Goal: Transaction & Acquisition: Purchase product/service

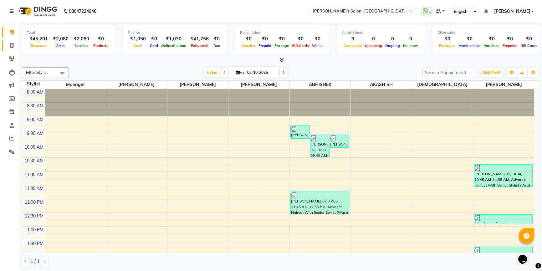
scroll to position [133, 0]
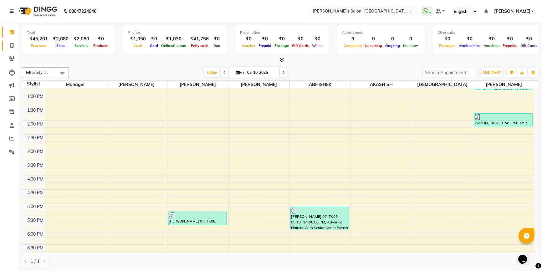
click at [9, 42] on span at bounding box center [11, 45] width 11 height 7
select select "service"
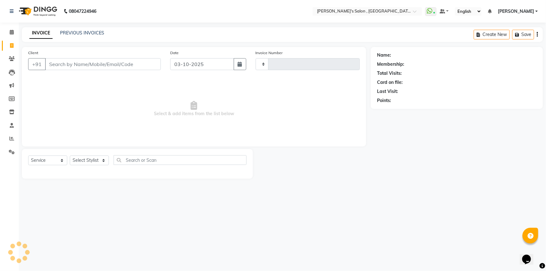
type input "2361"
select select "7416"
click at [94, 159] on select "Select Stylist" at bounding box center [89, 161] width 39 height 10
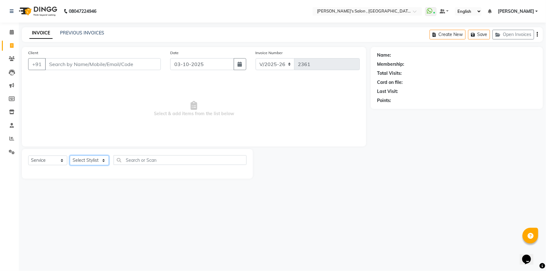
click at [95, 161] on select "Select Stylist ABHISHEK AKASH SH ARJUN SIR Manager [PERSON_NAME] [PERSON_NAME] …" at bounding box center [89, 161] width 39 height 10
select select "79873"
click at [70, 156] on select "Select Stylist ABHISHEK AKASH SH ARJUN SIR Manager [PERSON_NAME] [PERSON_NAME] …" at bounding box center [89, 161] width 39 height 10
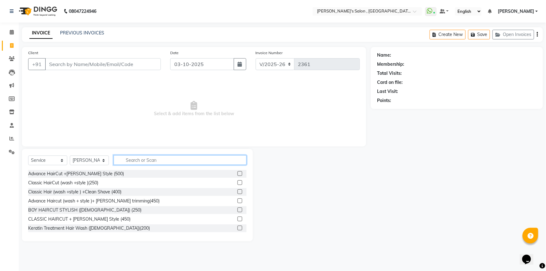
click at [134, 161] on input "text" at bounding box center [180, 160] width 133 height 10
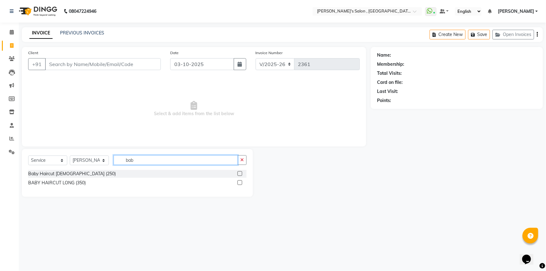
type input "bab"
click at [241, 174] on label at bounding box center [240, 173] width 5 height 5
click at [241, 174] on input "checkbox" at bounding box center [240, 174] width 4 height 4
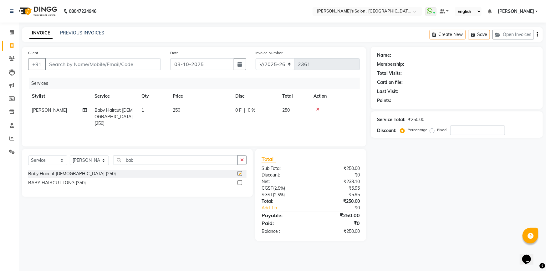
checkbox input "false"
click at [167, 162] on input "bab" at bounding box center [176, 160] width 124 height 10
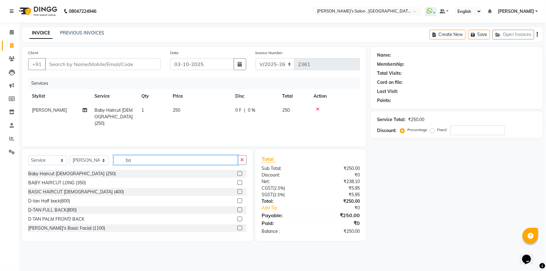
type input "b"
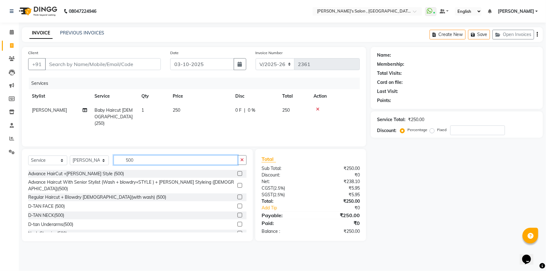
type input "500"
click at [238, 183] on label at bounding box center [240, 185] width 5 height 5
click at [238, 184] on input "checkbox" at bounding box center [240, 186] width 4 height 4
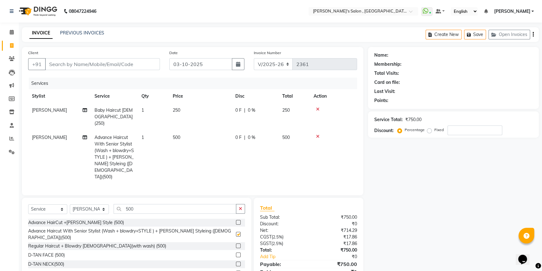
checkbox input "false"
click at [122, 66] on input "Client" at bounding box center [102, 64] width 115 height 12
type input "9"
type input "0"
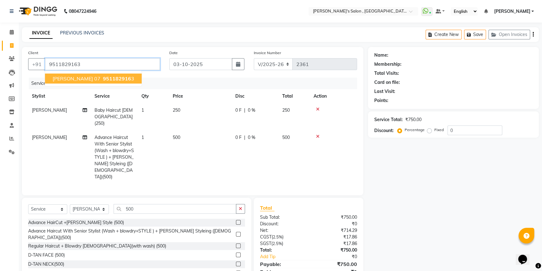
type input "9511829163"
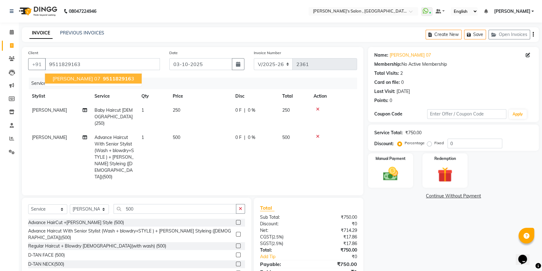
click at [79, 78] on span "[PERSON_NAME] 07" at bounding box center [77, 78] width 48 height 6
click at [79, 78] on div "Services" at bounding box center [195, 84] width 333 height 12
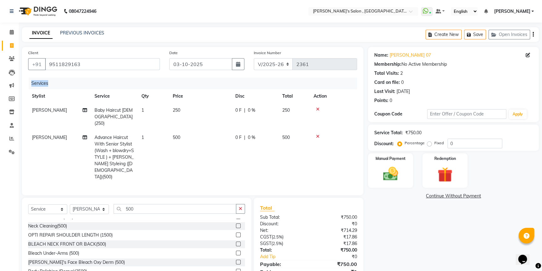
scroll to position [57, 0]
click at [376, 176] on div "Manual Payment" at bounding box center [390, 171] width 47 height 36
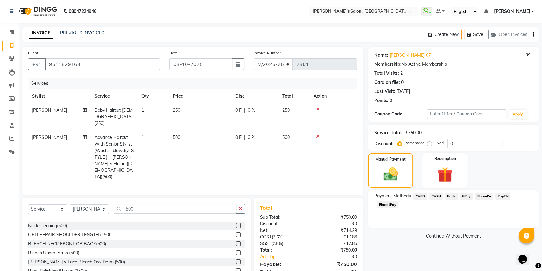
click at [385, 201] on span "BharatPay" at bounding box center [387, 204] width 21 height 7
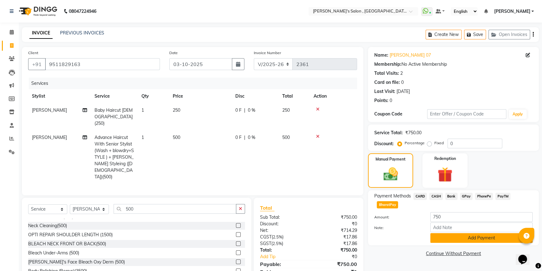
click at [443, 239] on button "Add Payment" at bounding box center [481, 238] width 102 height 10
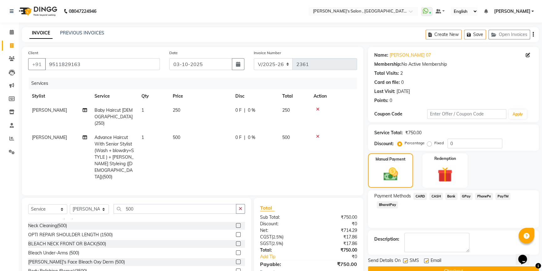
scroll to position [26, 0]
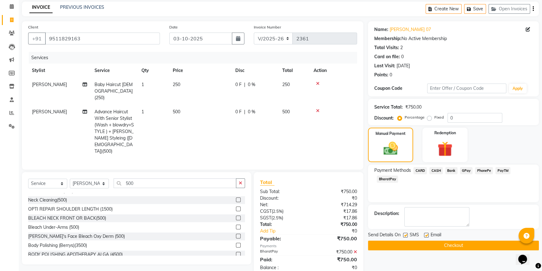
click at [444, 249] on button "Checkout" at bounding box center [453, 246] width 171 height 10
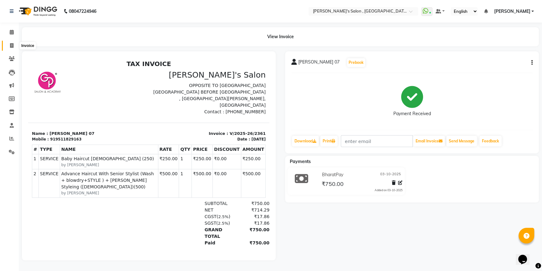
click at [13, 45] on span at bounding box center [11, 45] width 11 height 7
select select "service"
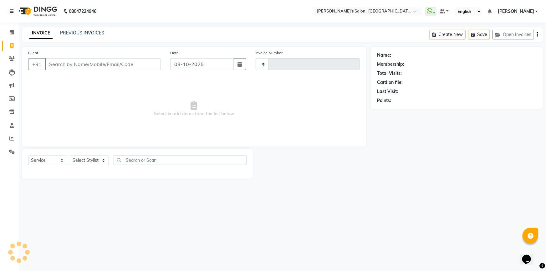
type input "2362"
select select "7416"
click at [101, 159] on select "Select Stylist ABHISHEK AKASH SH ARJUN SIR Manager [PERSON_NAME] [PERSON_NAME] …" at bounding box center [89, 161] width 39 height 10
select select "67371"
click at [70, 156] on select "Select Stylist ABHISHEK AKASH SH ARJUN SIR Manager [PERSON_NAME] [PERSON_NAME] …" at bounding box center [89, 161] width 39 height 10
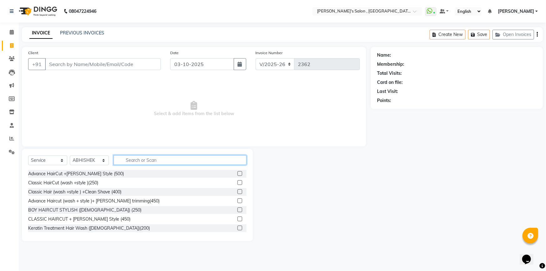
click at [120, 160] on input "text" at bounding box center [180, 160] width 133 height 10
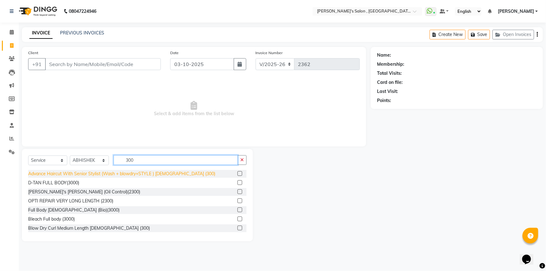
type input "300"
click at [115, 175] on div "Advance Haircut With Senior Stylist (Wash + blowdry+STYLE ) [DEMOGRAPHIC_DATA] …" at bounding box center [121, 174] width 187 height 7
checkbox input "false"
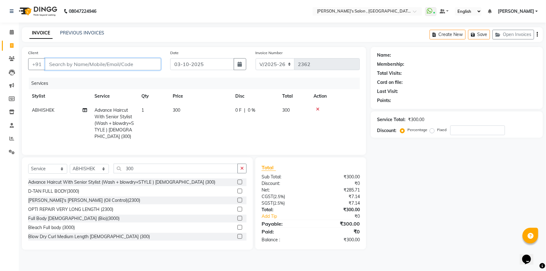
click at [153, 63] on input "Client" at bounding box center [103, 64] width 116 height 12
click at [104, 171] on select "Select Stylist ABHISHEK AKASH SH ARJUN SIR Manager [PERSON_NAME] [PERSON_NAME] …" at bounding box center [89, 169] width 39 height 10
click at [51, 172] on select "Select Service Product Membership Package Voucher Prepaid Gift Card" at bounding box center [47, 169] width 39 height 10
select select "product"
click at [28, 168] on select "Select Service Product Membership Package Voucher Prepaid Gift Card" at bounding box center [47, 169] width 39 height 10
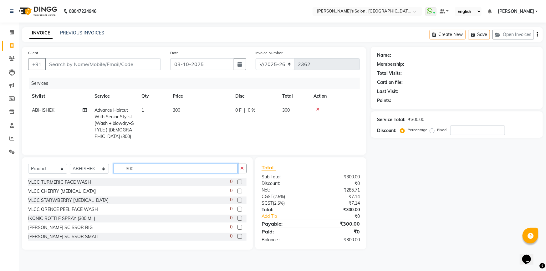
click at [146, 172] on input "300" at bounding box center [176, 169] width 124 height 10
type input "3"
type input "6"
click at [104, 172] on select "Select Stylist ABHISHEK AKASH SH ARJUN SIR Manager [PERSON_NAME] [PERSON_NAME] …" at bounding box center [89, 169] width 39 height 10
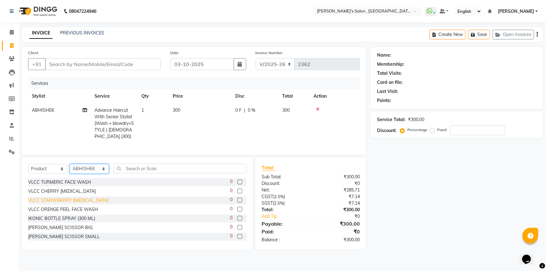
select select "79873"
click at [70, 168] on select "Select Stylist ABHISHEK AKASH SH ARJUN SIR Manager [PERSON_NAME] [PERSON_NAME] …" at bounding box center [89, 169] width 39 height 10
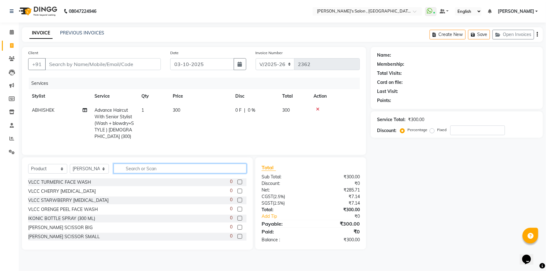
click at [152, 173] on input "text" at bounding box center [180, 169] width 133 height 10
click at [154, 173] on input "350" at bounding box center [176, 169] width 124 height 10
type input "3"
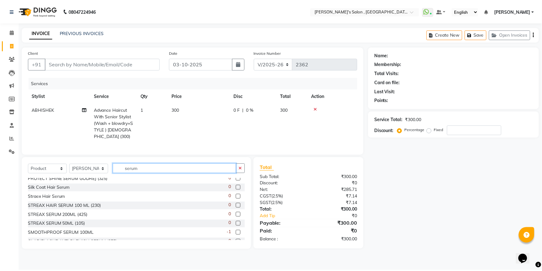
scroll to position [114, 0]
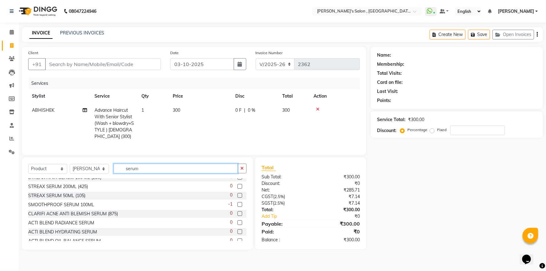
type input "serum"
click at [238, 207] on label at bounding box center [240, 204] width 5 height 5
click at [238, 207] on input "checkbox" at bounding box center [240, 205] width 4 height 4
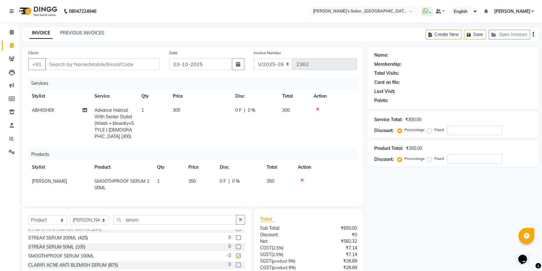
checkbox input "false"
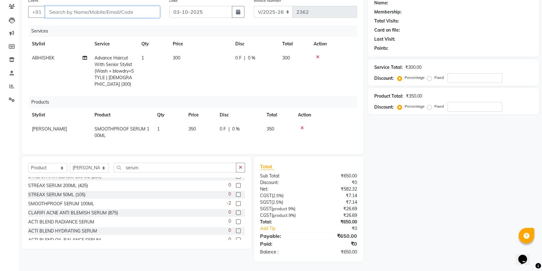
click at [59, 6] on input "Client" at bounding box center [102, 12] width 115 height 12
type input "7"
type input "0"
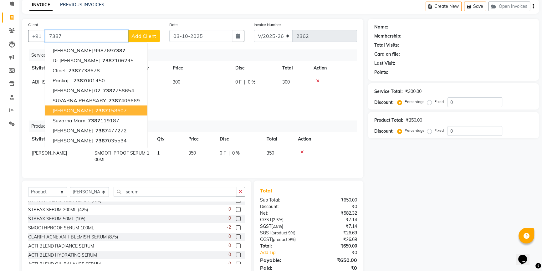
scroll to position [0, 0]
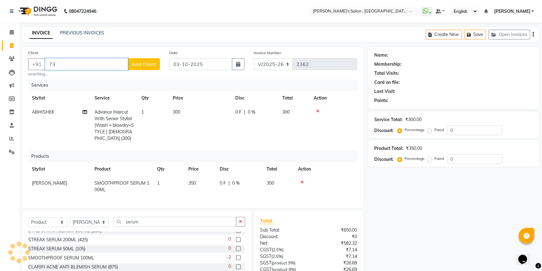
type input "7"
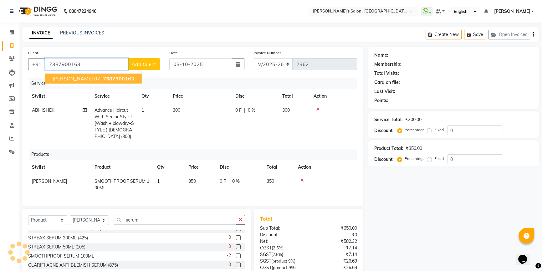
type input "7387900163"
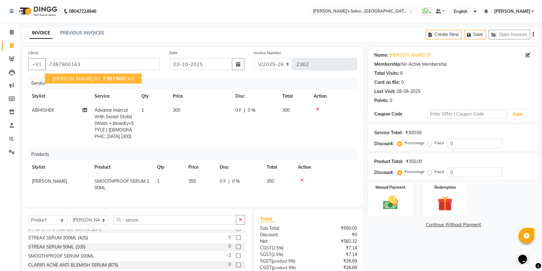
drag, startPoint x: 71, startPoint y: 76, endPoint x: 87, endPoint y: 78, distance: 16.3
click at [71, 76] on span "[PERSON_NAME] 07" at bounding box center [77, 78] width 48 height 6
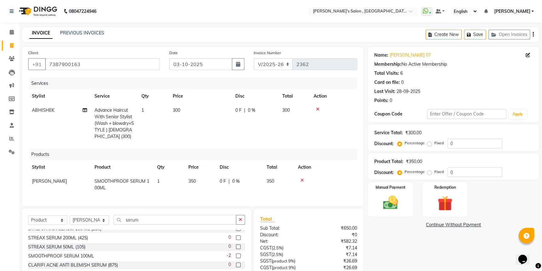
scroll to position [57, 0]
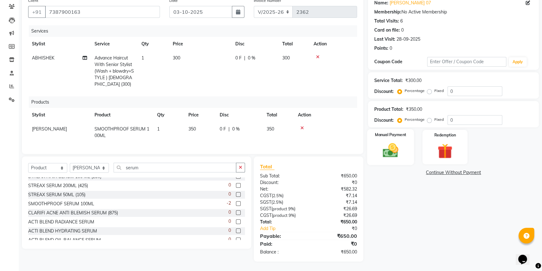
click at [387, 152] on img at bounding box center [390, 150] width 25 height 18
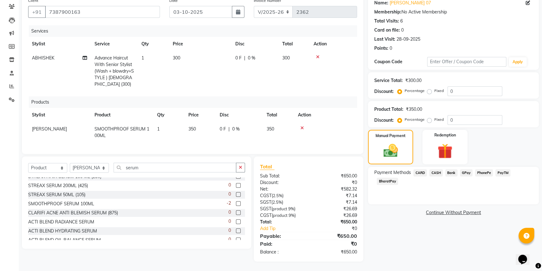
click at [392, 178] on span "BharatPay" at bounding box center [387, 181] width 21 height 7
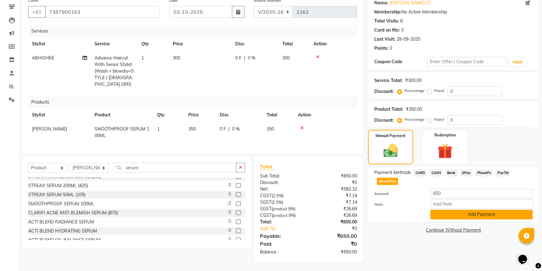
click at [455, 210] on button "Add Payment" at bounding box center [481, 215] width 102 height 10
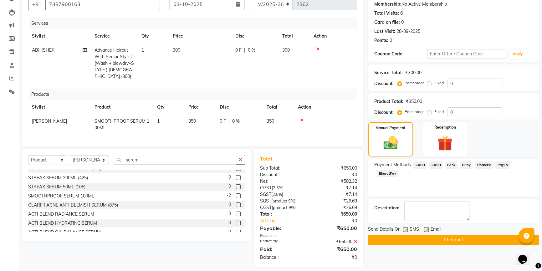
scroll to position [70, 0]
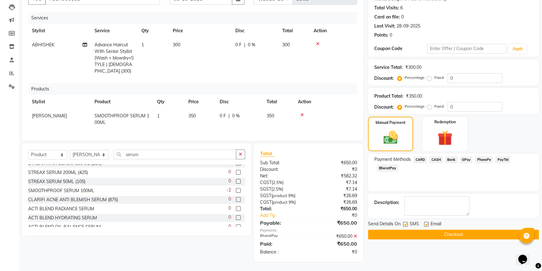
click at [459, 230] on button "Checkout" at bounding box center [453, 235] width 171 height 10
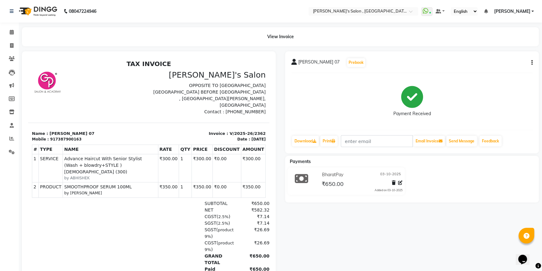
scroll to position [29, 0]
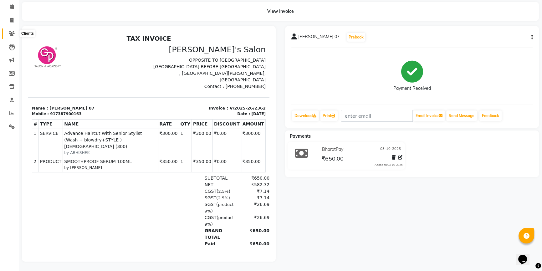
click at [13, 31] on icon at bounding box center [12, 33] width 6 height 5
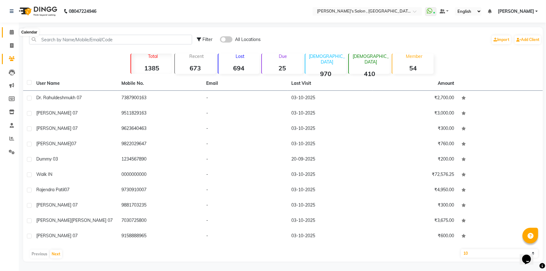
click at [13, 33] on icon at bounding box center [12, 32] width 4 height 5
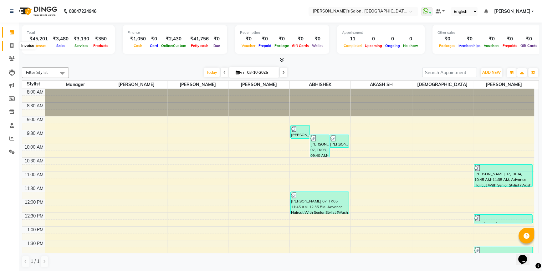
click at [13, 44] on icon at bounding box center [11, 45] width 3 height 5
select select "service"
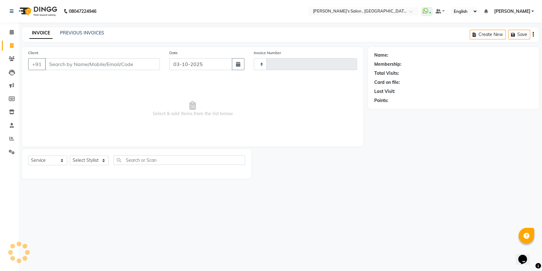
type input "2363"
select select "7416"
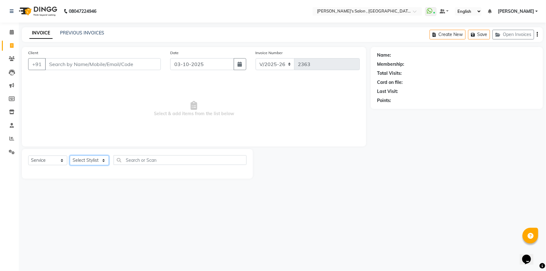
click at [94, 163] on select "Select Stylist ABHISHEK AKASH SH ARJUN SIR Manager [PERSON_NAME] [PERSON_NAME] …" at bounding box center [89, 161] width 39 height 10
select select "67371"
click at [70, 156] on select "Select Stylist ABHISHEK AKASH SH ARJUN SIR Manager [PERSON_NAME] [PERSON_NAME] …" at bounding box center [89, 161] width 39 height 10
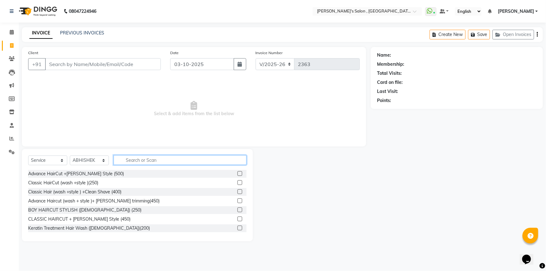
click at [134, 160] on input "text" at bounding box center [180, 160] width 133 height 10
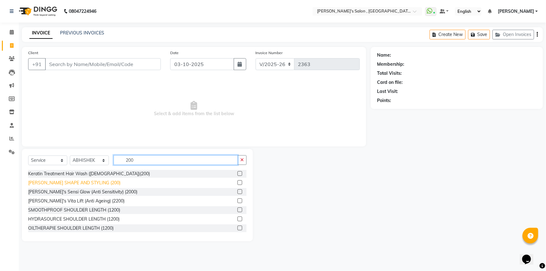
type input "200"
click at [94, 181] on div "[PERSON_NAME] SHAPE AND STYLING (200)" at bounding box center [74, 183] width 92 height 7
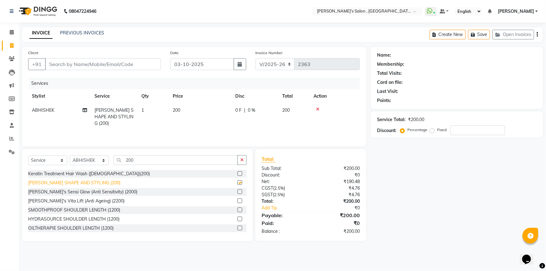
checkbox input "false"
click at [136, 62] on input "Client" at bounding box center [103, 64] width 116 height 12
type input "9"
type input "0"
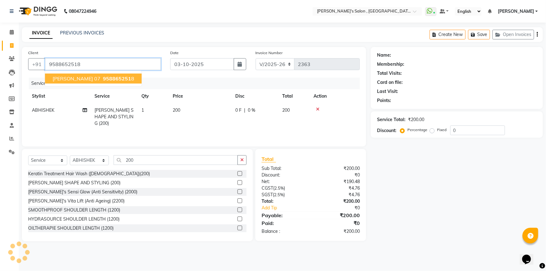
type input "9588652518"
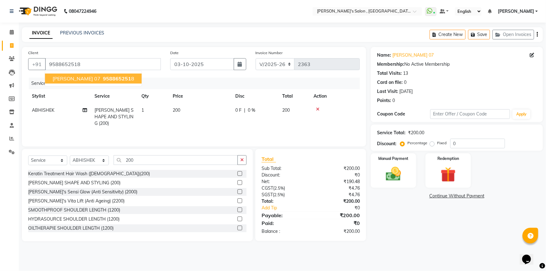
click at [108, 76] on span "958865251" at bounding box center [117, 78] width 28 height 6
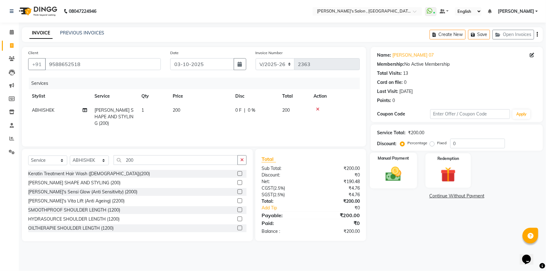
click at [384, 171] on img at bounding box center [394, 174] width 26 height 18
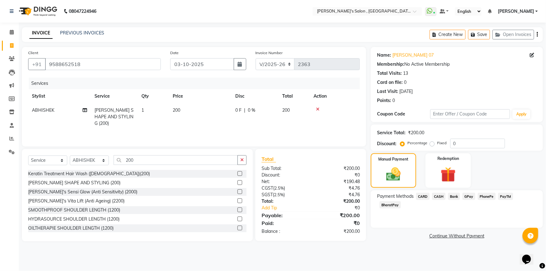
click at [401, 201] on span "BharatPay" at bounding box center [390, 204] width 21 height 7
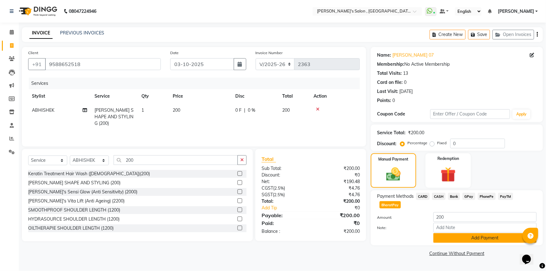
click at [474, 233] on button "Add Payment" at bounding box center [484, 238] width 103 height 10
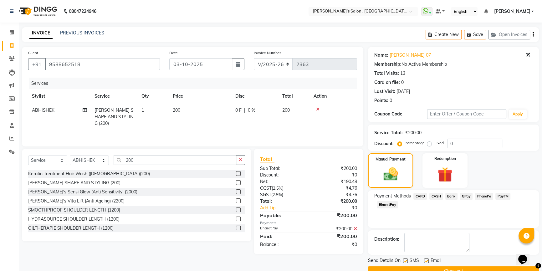
scroll to position [14, 0]
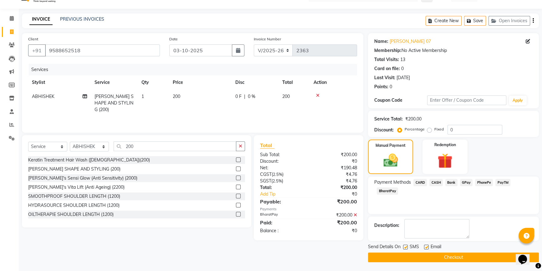
click at [456, 257] on button "Checkout" at bounding box center [453, 258] width 171 height 10
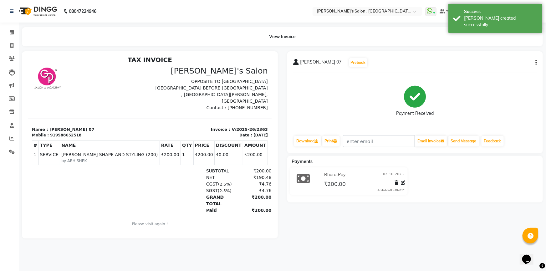
scroll to position [5, 0]
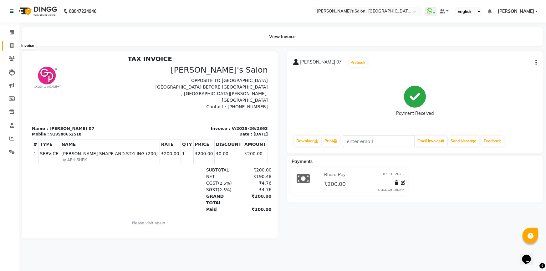
click at [9, 44] on span at bounding box center [11, 45] width 11 height 7
select select "7416"
select select "service"
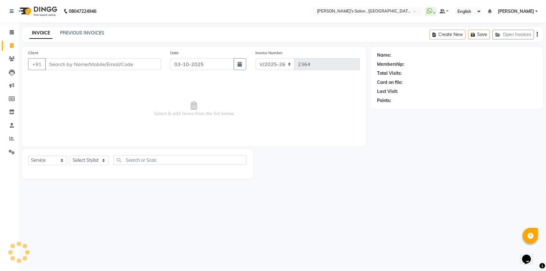
click at [65, 69] on input "Client" at bounding box center [103, 64] width 116 height 12
type input "8999870441"
click at [151, 62] on span "Add Client" at bounding box center [144, 64] width 25 height 6
select select "22"
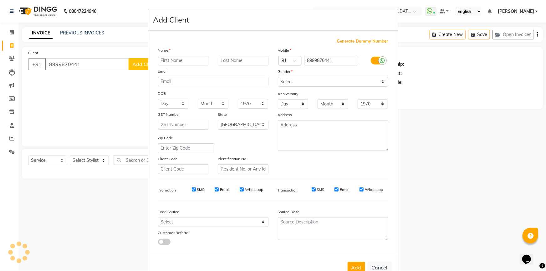
click at [182, 63] on input "text" at bounding box center [183, 61] width 51 height 10
type input "[PERSON_NAME] 07"
click at [308, 84] on select "Select [DEMOGRAPHIC_DATA] [DEMOGRAPHIC_DATA] Other Prefer Not To Say" at bounding box center [333, 82] width 110 height 10
select select "[DEMOGRAPHIC_DATA]"
click at [278, 77] on select "Select [DEMOGRAPHIC_DATA] [DEMOGRAPHIC_DATA] Other Prefer Not To Say" at bounding box center [333, 82] width 110 height 10
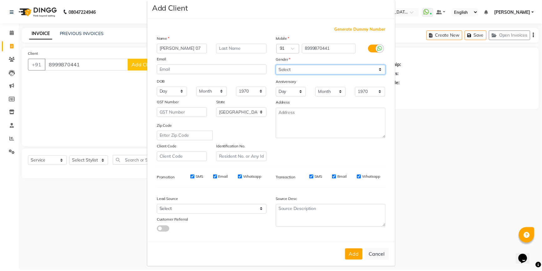
scroll to position [19, 0]
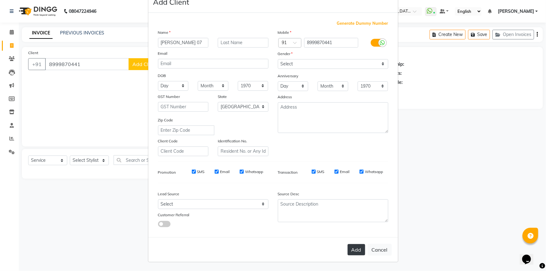
click at [356, 250] on button "Add" at bounding box center [357, 249] width 18 height 11
select select
select select "null"
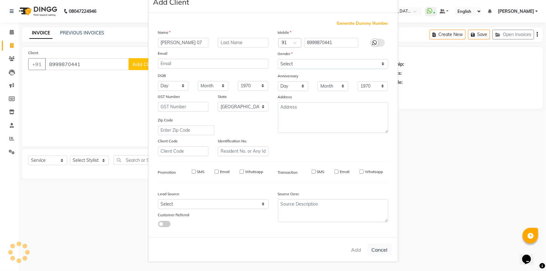
select select
checkbox input "false"
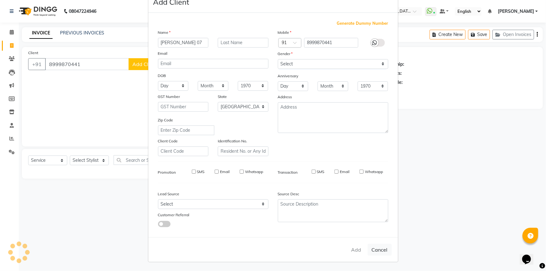
checkbox input "false"
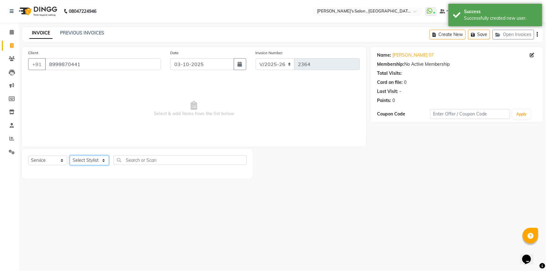
click at [104, 158] on select "Select Stylist ABHISHEK AKASH SH ARJUN SIR Manager [PERSON_NAME] [PERSON_NAME] …" at bounding box center [89, 161] width 39 height 10
select select "79873"
click at [70, 156] on select "Select Stylist ABHISHEK AKASH SH ARJUN SIR Manager [PERSON_NAME] [PERSON_NAME] …" at bounding box center [89, 161] width 39 height 10
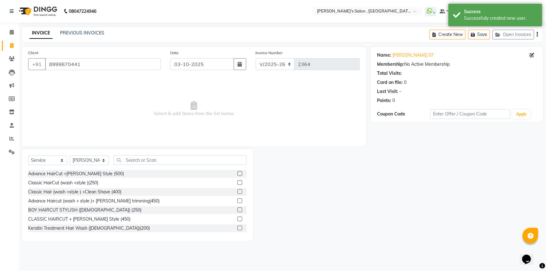
drag, startPoint x: 142, startPoint y: 152, endPoint x: 143, endPoint y: 166, distance: 13.5
click at [142, 163] on div "Select Service Product Membership Package Voucher Prepaid Gift Card Select Styl…" at bounding box center [137, 195] width 231 height 92
click at [144, 164] on input "text" at bounding box center [180, 160] width 133 height 10
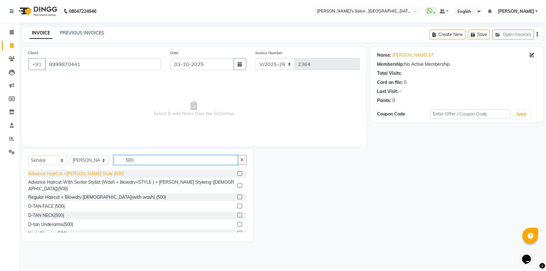
type input "500"
click at [82, 173] on div "Advance HairCut +[PERSON_NAME] Style (500)" at bounding box center [76, 174] width 96 height 7
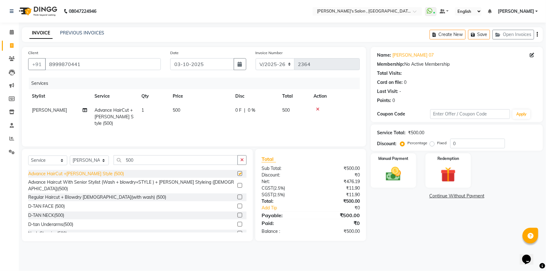
checkbox input "false"
click at [381, 162] on div "Manual Payment" at bounding box center [393, 171] width 47 height 36
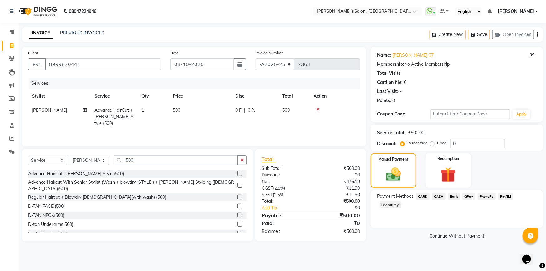
click at [401, 201] on span "BharatPay" at bounding box center [390, 204] width 21 height 7
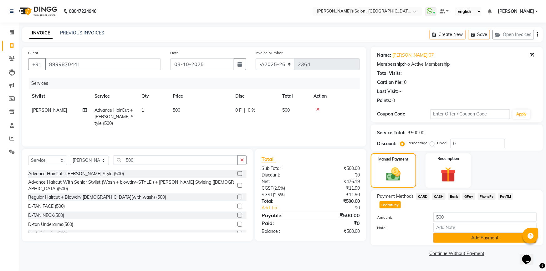
click at [484, 233] on button "Add Payment" at bounding box center [484, 238] width 103 height 10
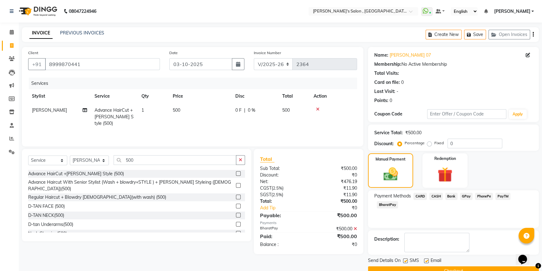
scroll to position [14, 0]
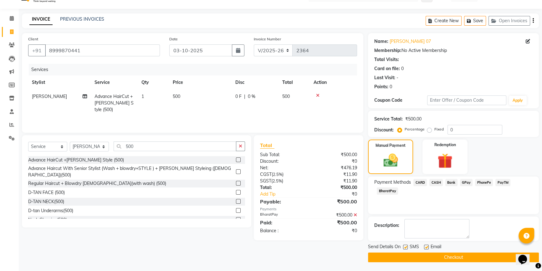
drag, startPoint x: 463, startPoint y: 256, endPoint x: 459, endPoint y: 257, distance: 4.6
click at [463, 256] on button "Checkout" at bounding box center [453, 258] width 171 height 10
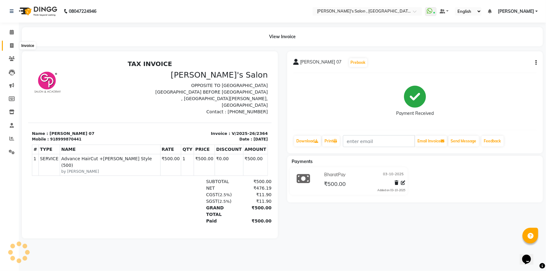
drag, startPoint x: 12, startPoint y: 44, endPoint x: 8, endPoint y: 45, distance: 3.8
click at [12, 44] on icon at bounding box center [11, 45] width 3 height 5
select select "service"
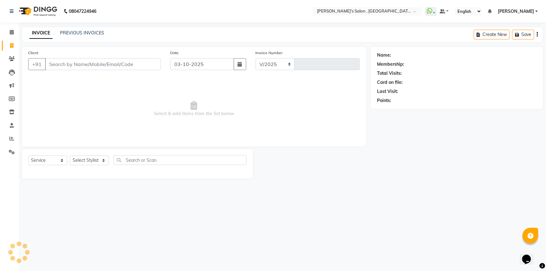
select select "7416"
type input "2365"
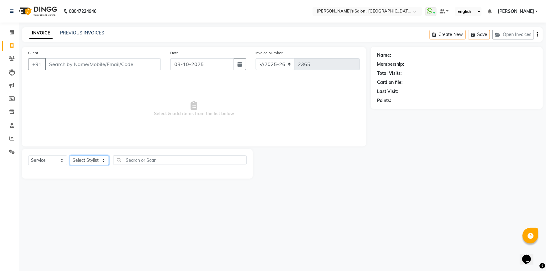
drag, startPoint x: 91, startPoint y: 159, endPoint x: 89, endPoint y: 163, distance: 4.2
click at [91, 159] on select "Select Stylist" at bounding box center [89, 161] width 39 height 10
click at [95, 159] on select "Select Stylist" at bounding box center [89, 161] width 39 height 10
click at [95, 159] on select "Select Stylist ABHISHEK AKASH SH ARJUN SIR Manager [PERSON_NAME] [PERSON_NAME] …" at bounding box center [89, 161] width 39 height 10
select select "67371"
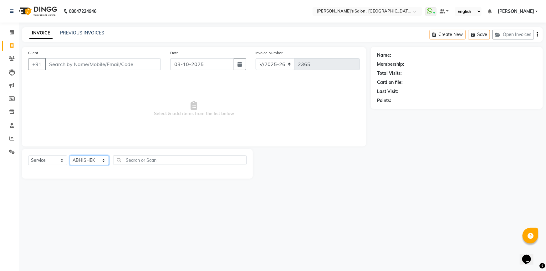
click at [70, 156] on select "Select Stylist ABHISHEK AKASH SH ARJUN SIR Manager [PERSON_NAME] [PERSON_NAME] …" at bounding box center [89, 161] width 39 height 10
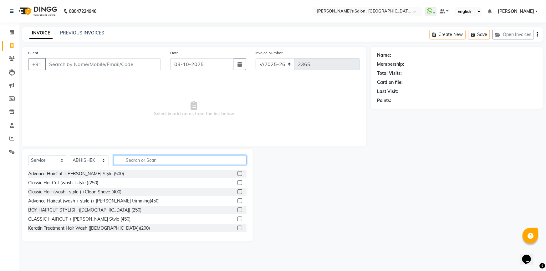
click at [141, 160] on input "text" at bounding box center [180, 160] width 133 height 10
type input "200"
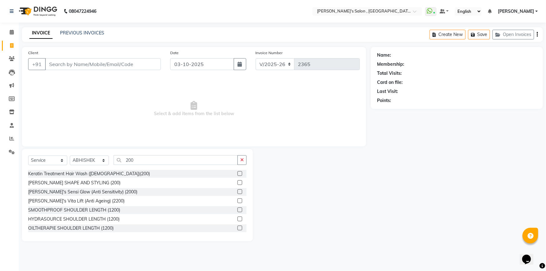
click at [238, 182] on label at bounding box center [240, 182] width 5 height 5
click at [238, 182] on input "checkbox" at bounding box center [240, 183] width 4 height 4
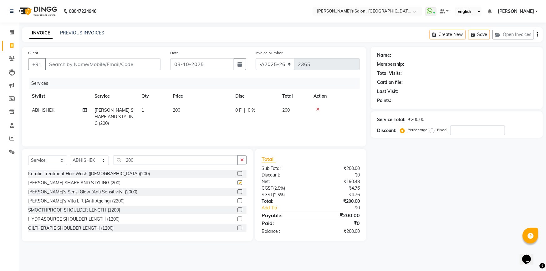
checkbox input "false"
click at [83, 162] on select "Select Stylist ABHISHEK AKASH SH ARJUN SIR Manager [PERSON_NAME] [PERSON_NAME] …" at bounding box center [89, 161] width 39 height 10
select select "66056"
click at [70, 156] on select "Select Stylist ABHISHEK AKASH SH ARJUN SIR Manager [PERSON_NAME] [PERSON_NAME] …" at bounding box center [89, 161] width 39 height 10
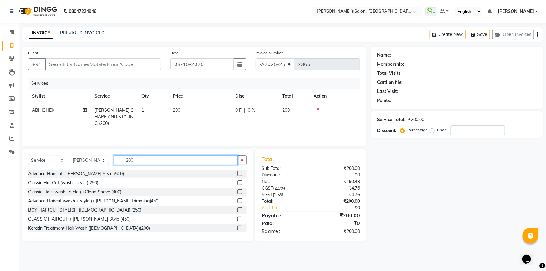
click at [147, 156] on input "200" at bounding box center [176, 160] width 124 height 10
type input "2"
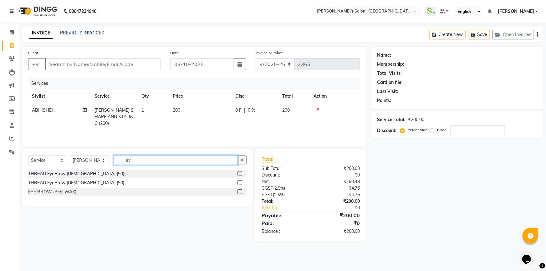
type input "e"
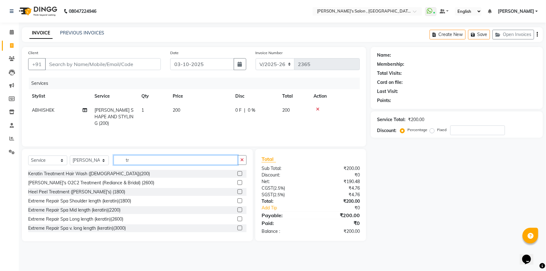
type input "t"
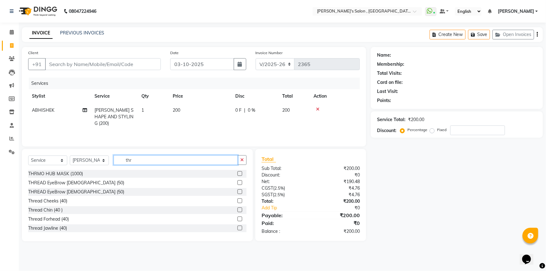
type input "thr"
click at [238, 182] on label at bounding box center [240, 182] width 5 height 5
click at [238, 182] on input "checkbox" at bounding box center [240, 183] width 4 height 4
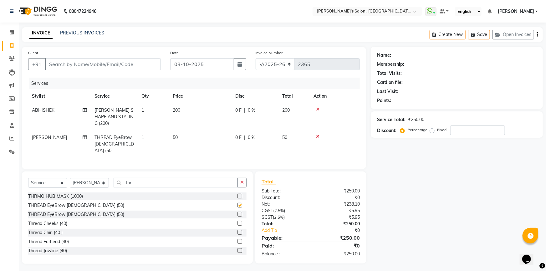
checkbox input "false"
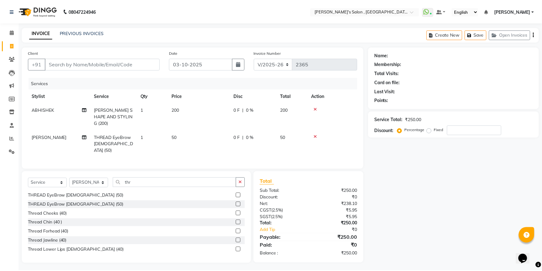
scroll to position [19, 0]
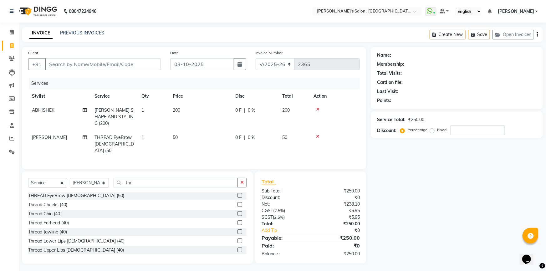
click at [238, 238] on label at bounding box center [240, 240] width 5 height 5
click at [238, 239] on input "checkbox" at bounding box center [240, 241] width 4 height 4
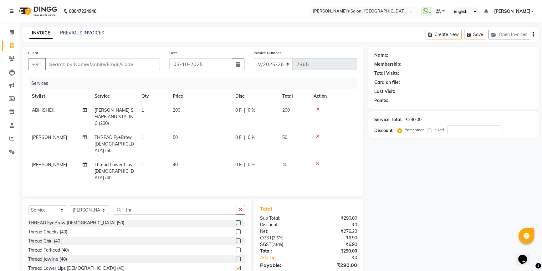
checkbox input "false"
click at [90, 69] on input "Client" at bounding box center [102, 64] width 115 height 12
type input "9"
type input "0"
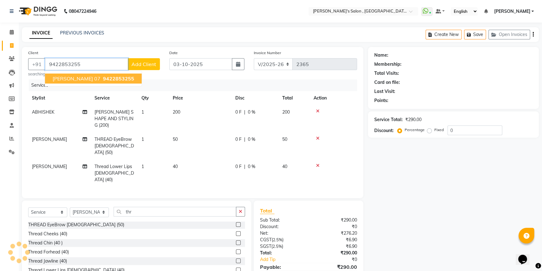
type input "9422853255"
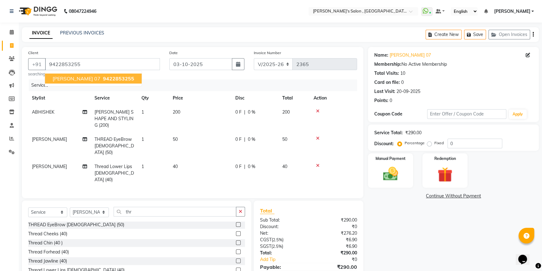
click at [99, 81] on span "[PERSON_NAME] 07" at bounding box center [77, 78] width 48 height 6
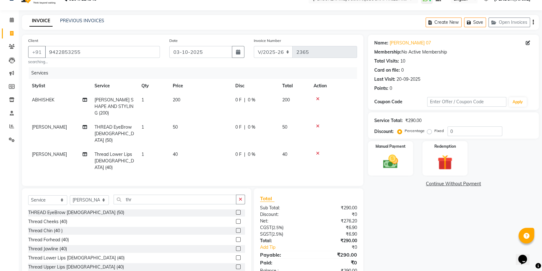
scroll to position [16, 0]
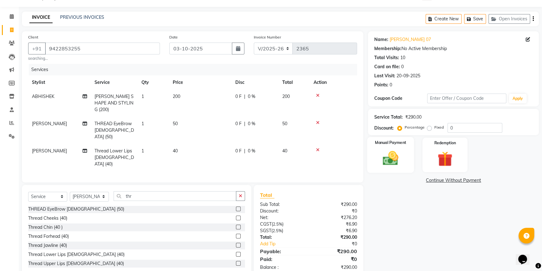
click at [399, 151] on img at bounding box center [390, 158] width 25 height 18
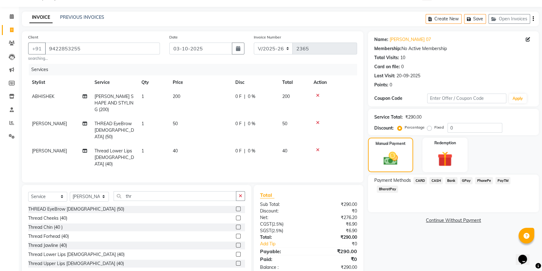
click at [384, 187] on span "BharatPay" at bounding box center [387, 189] width 21 height 7
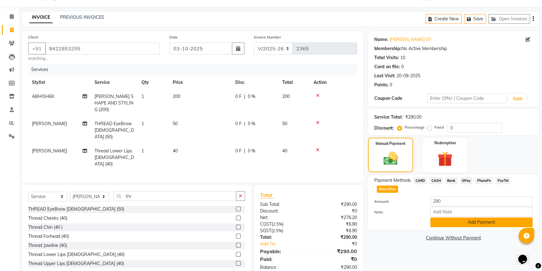
click at [470, 225] on button "Add Payment" at bounding box center [481, 223] width 102 height 10
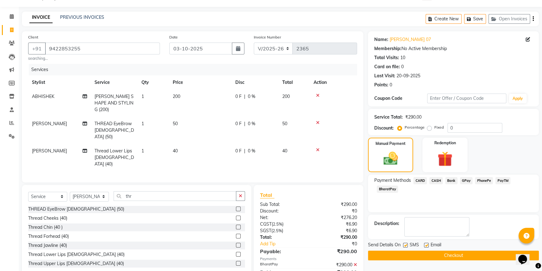
click at [427, 253] on button "Checkout" at bounding box center [453, 256] width 171 height 10
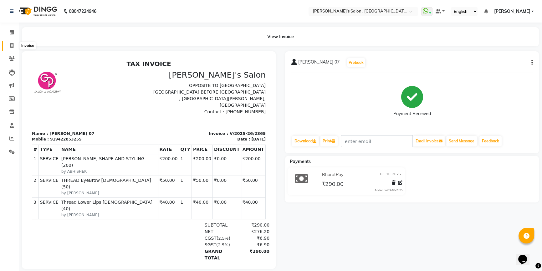
click at [10, 46] on icon at bounding box center [11, 45] width 3 height 5
select select "service"
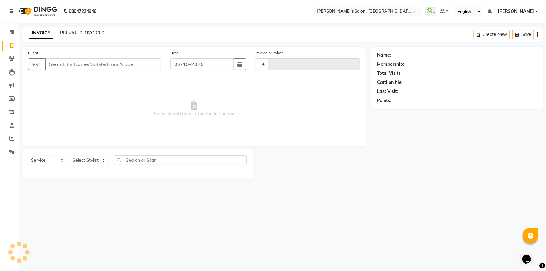
type input "2366"
select select "7416"
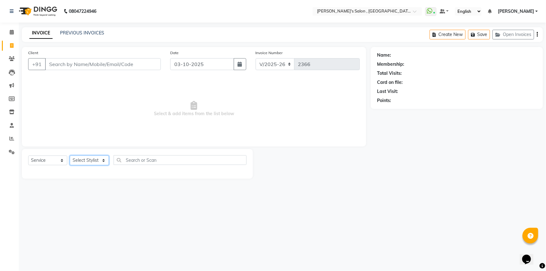
click at [103, 161] on select "Select Stylist" at bounding box center [89, 161] width 39 height 10
select select "79873"
click at [70, 156] on select "Select Stylist ABHISHEK AKASH SH ARJUN SIR Manager [PERSON_NAME] [PERSON_NAME] …" at bounding box center [89, 161] width 39 height 10
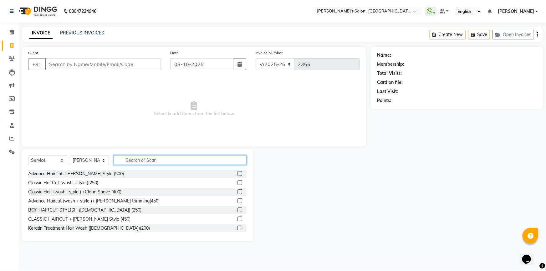
click at [155, 161] on input "text" at bounding box center [180, 160] width 133 height 10
click at [238, 209] on label at bounding box center [240, 209] width 5 height 5
click at [238, 209] on input "checkbox" at bounding box center [240, 210] width 4 height 4
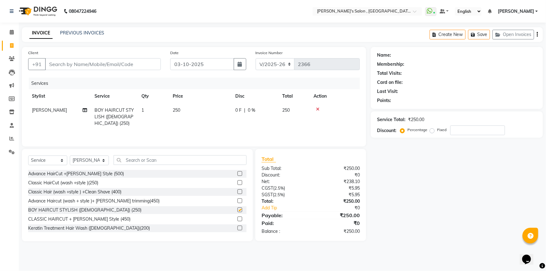
checkbox input "false"
click at [141, 71] on div "Client +91" at bounding box center [94, 62] width 142 height 26
click at [142, 72] on div "Client +91" at bounding box center [94, 62] width 142 height 26
click at [138, 63] on input "Client" at bounding box center [103, 64] width 116 height 12
type input "9"
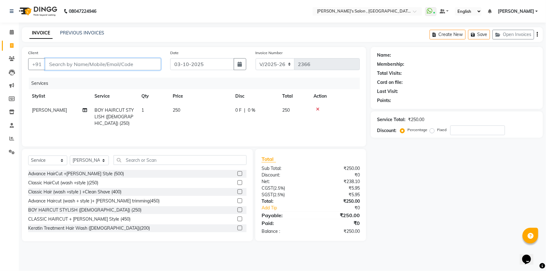
type input "0"
type input "9665534324"
click at [148, 61] on span "Add Client" at bounding box center [144, 64] width 25 height 6
select select "22"
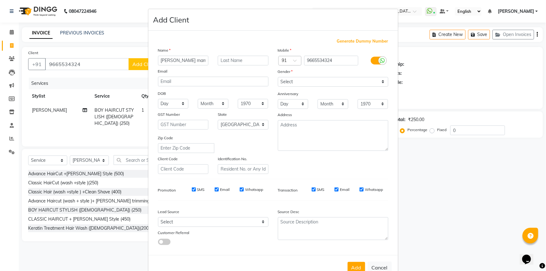
type input "[PERSON_NAME] mam"
click at [258, 61] on input "text" at bounding box center [243, 61] width 51 height 10
type input "07"
click at [301, 79] on select "Select [DEMOGRAPHIC_DATA] [DEMOGRAPHIC_DATA] Other Prefer Not To Say" at bounding box center [333, 82] width 110 height 10
select select "[DEMOGRAPHIC_DATA]"
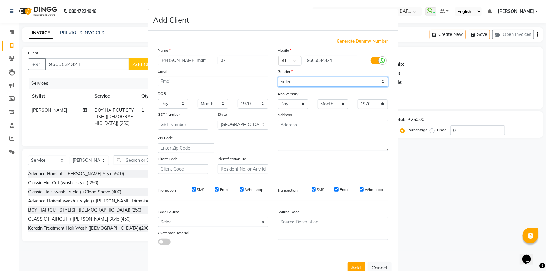
click at [278, 77] on select "Select [DEMOGRAPHIC_DATA] [DEMOGRAPHIC_DATA] Other Prefer Not To Say" at bounding box center [333, 82] width 110 height 10
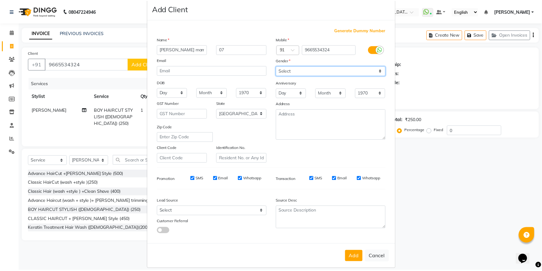
scroll to position [19, 0]
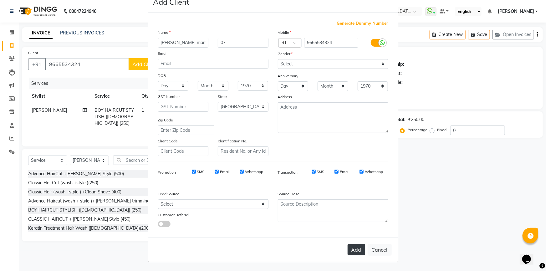
click at [352, 255] on button "Add" at bounding box center [357, 249] width 18 height 11
select select
select select "null"
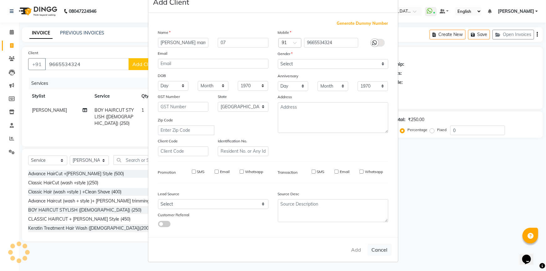
select select
checkbox input "false"
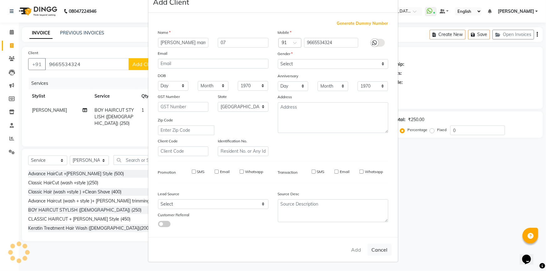
checkbox input "false"
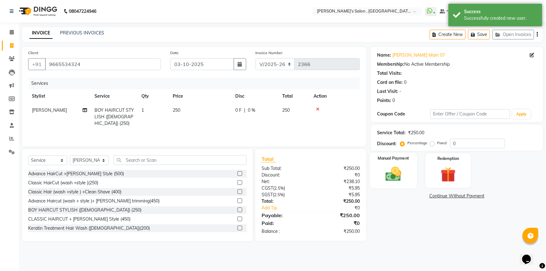
click at [392, 174] on img at bounding box center [394, 174] width 26 height 18
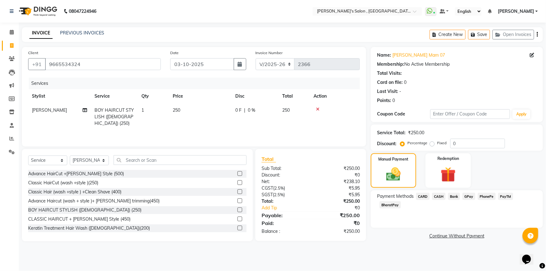
click at [401, 201] on span "BharatPay" at bounding box center [390, 204] width 21 height 7
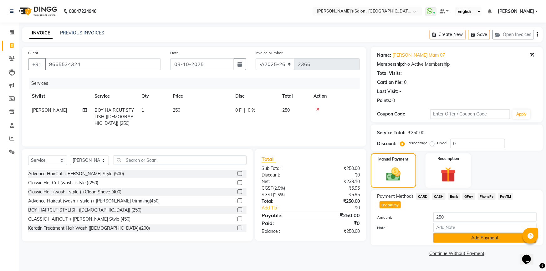
click at [504, 233] on button "Add Payment" at bounding box center [484, 238] width 103 height 10
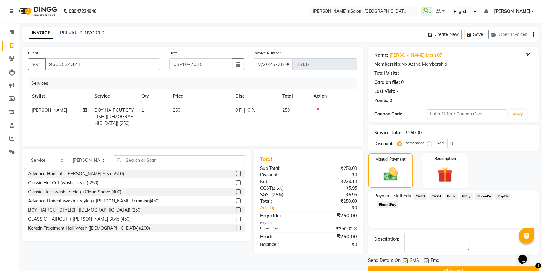
scroll to position [14, 0]
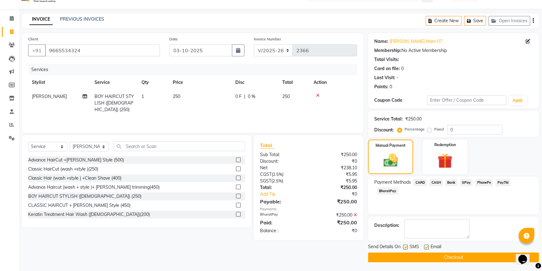
click at [484, 255] on button "Checkout" at bounding box center [453, 258] width 171 height 10
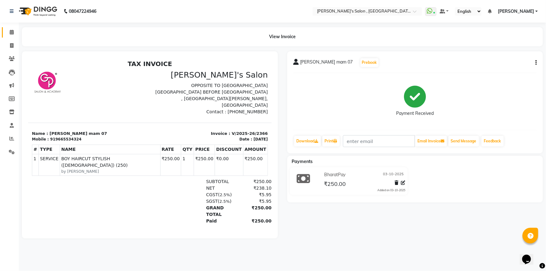
click at [12, 28] on link "Calendar" at bounding box center [9, 32] width 15 height 10
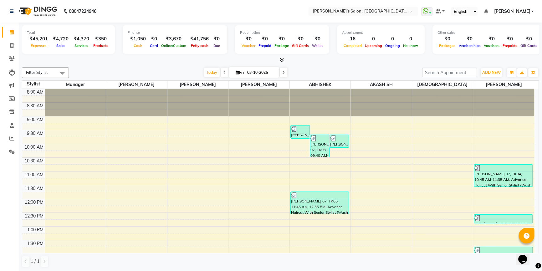
click at [523, 9] on span "[PERSON_NAME]" at bounding box center [512, 11] width 36 height 7
click at [509, 43] on link "Sign out" at bounding box center [501, 43] width 57 height 10
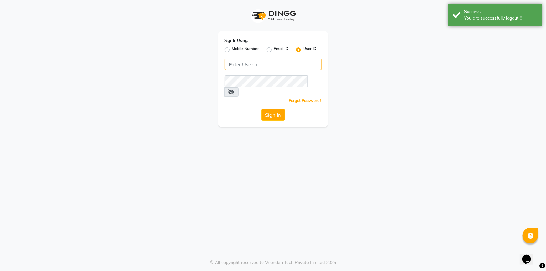
type input "7887369666"
click at [232, 50] on label "Mobile Number" at bounding box center [245, 50] width 27 height 8
click at [232, 50] on input "Mobile Number" at bounding box center [234, 48] width 4 height 4
radio input "true"
radio input "false"
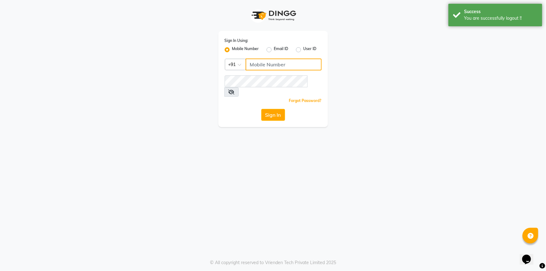
click at [269, 62] on input "Username" at bounding box center [284, 65] width 76 height 12
type input "7887369666"
click at [279, 109] on button "Sign In" at bounding box center [273, 115] width 24 height 12
